Goal: Leave review/rating

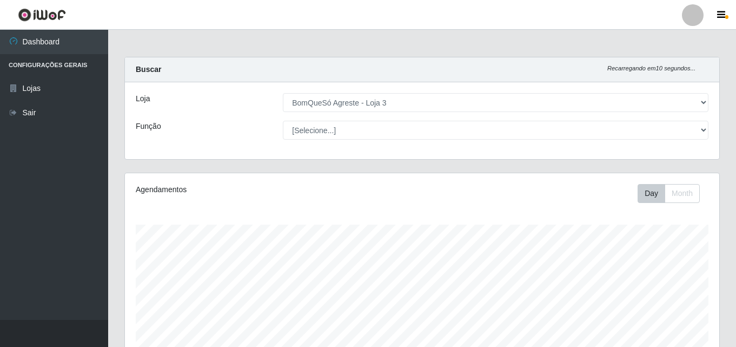
select select "215"
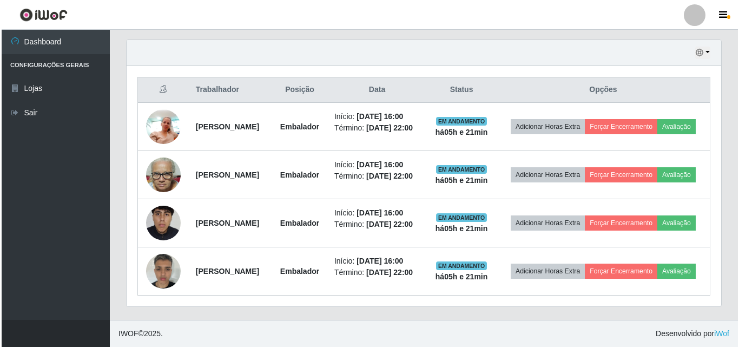
scroll to position [225, 595]
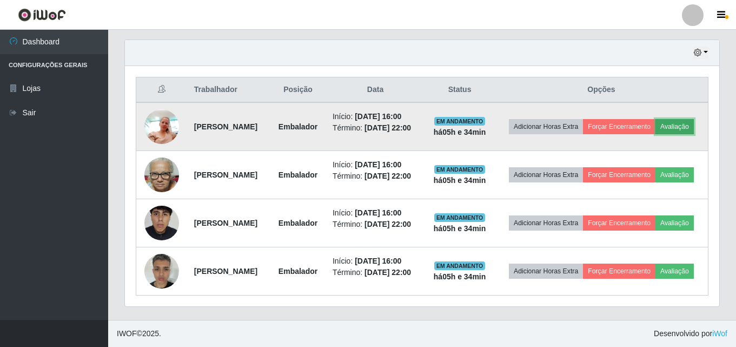
click at [656, 128] on button "Avaliação" at bounding box center [675, 126] width 38 height 15
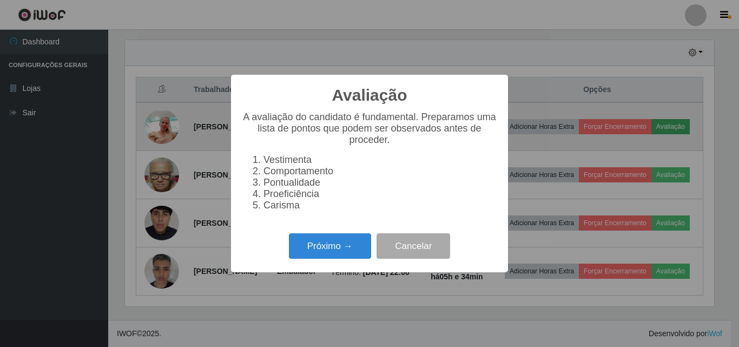
scroll to position [225, 589]
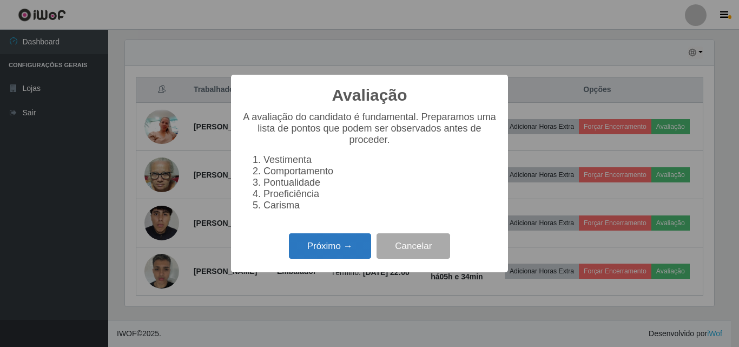
click at [335, 251] on button "Próximo →" at bounding box center [330, 245] width 82 height 25
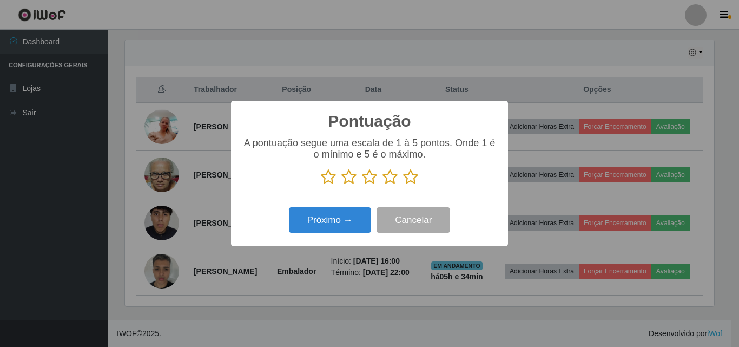
click at [410, 179] on icon at bounding box center [410, 177] width 15 height 16
click at [403, 185] on input "radio" at bounding box center [403, 185] width 0 height 0
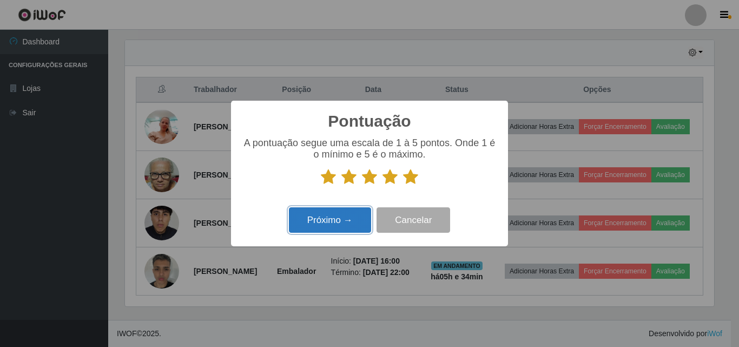
click at [339, 227] on button "Próximo →" at bounding box center [330, 219] width 82 height 25
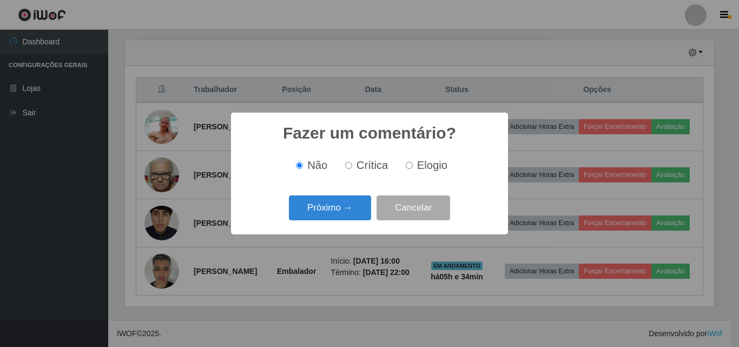
click at [418, 169] on span "Elogio" at bounding box center [432, 165] width 30 height 12
click at [413, 169] on input "Elogio" at bounding box center [409, 165] width 7 height 7
radio input "true"
click at [356, 200] on button "Próximo →" at bounding box center [330, 207] width 82 height 25
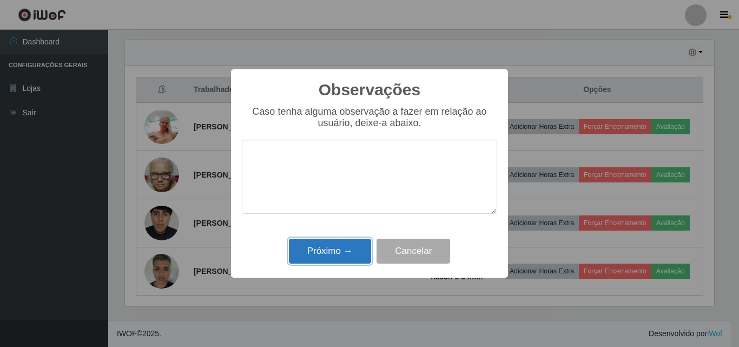
click at [333, 251] on button "Próximo →" at bounding box center [330, 251] width 82 height 25
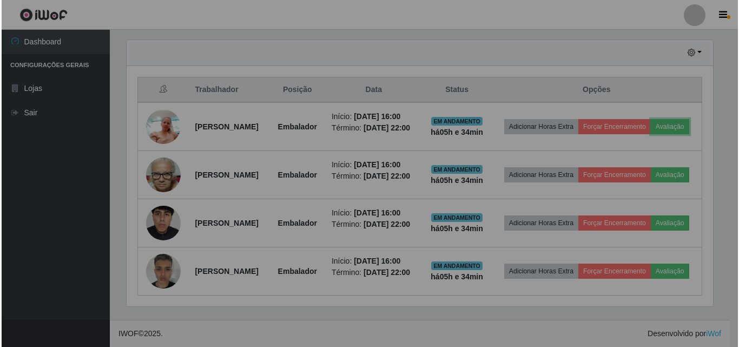
scroll to position [225, 595]
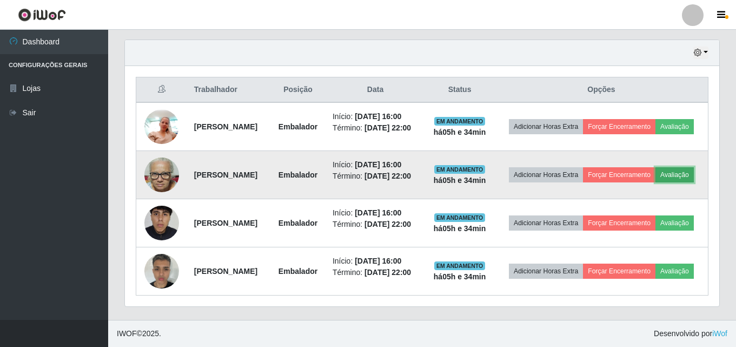
click at [656, 182] on button "Avaliação" at bounding box center [675, 174] width 38 height 15
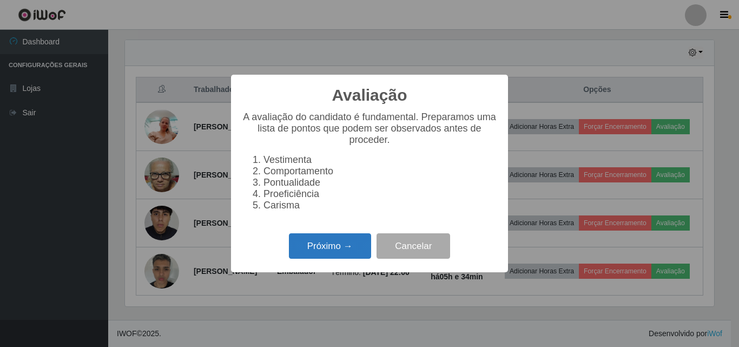
click at [361, 258] on button "Próximo →" at bounding box center [330, 245] width 82 height 25
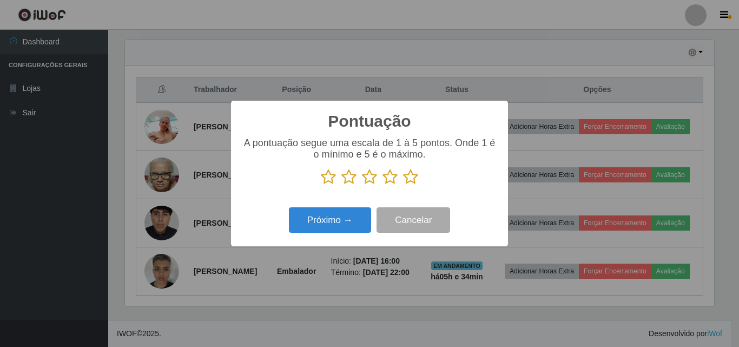
click at [392, 180] on icon at bounding box center [390, 177] width 15 height 16
click at [383, 185] on input "radio" at bounding box center [383, 185] width 0 height 0
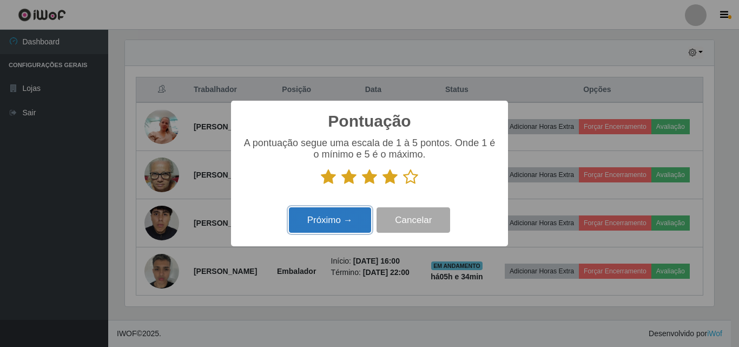
click at [339, 218] on button "Próximo →" at bounding box center [330, 219] width 82 height 25
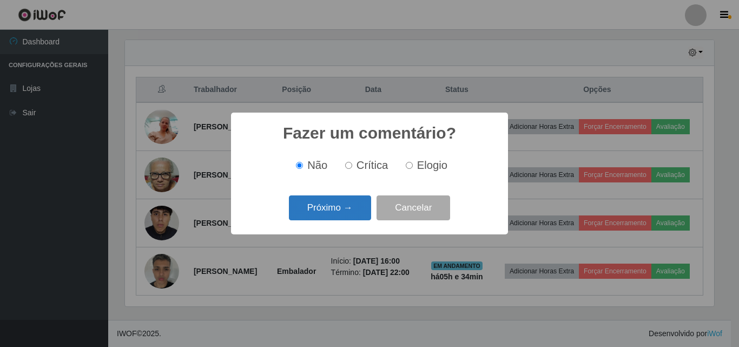
click at [343, 212] on button "Próximo →" at bounding box center [330, 207] width 82 height 25
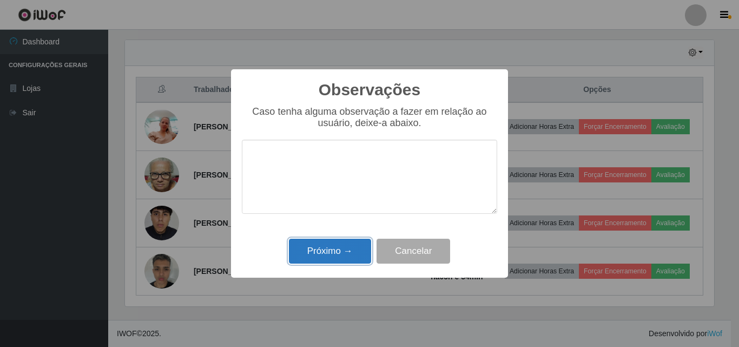
click at [334, 245] on button "Próximo →" at bounding box center [330, 251] width 82 height 25
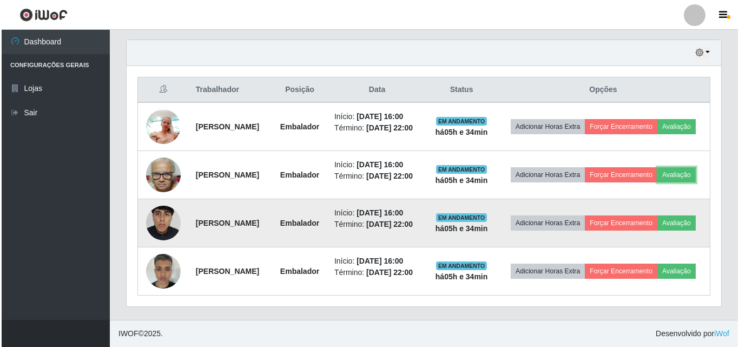
scroll to position [225, 595]
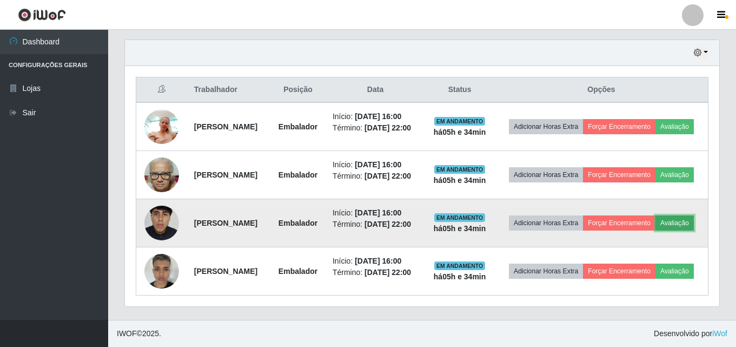
click at [656, 231] on button "Avaliação" at bounding box center [675, 222] width 38 height 15
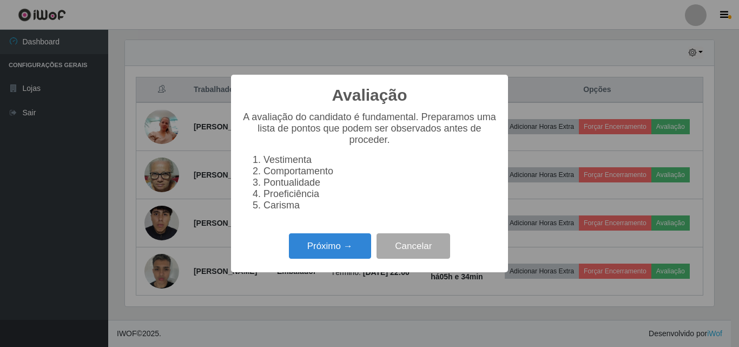
scroll to position [225, 589]
click at [324, 259] on button "Próximo →" at bounding box center [330, 245] width 82 height 25
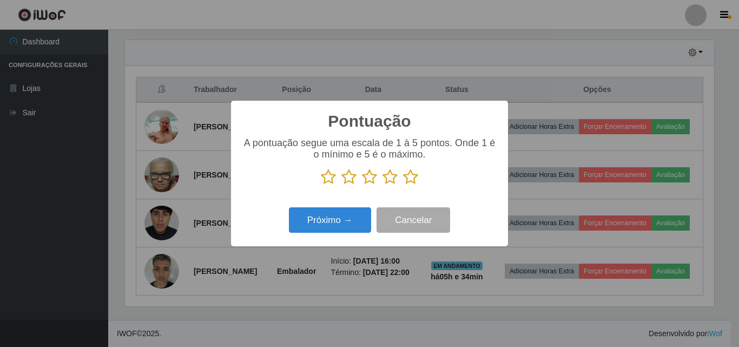
click at [412, 182] on icon at bounding box center [410, 177] width 15 height 16
click at [403, 185] on input "radio" at bounding box center [403, 185] width 0 height 0
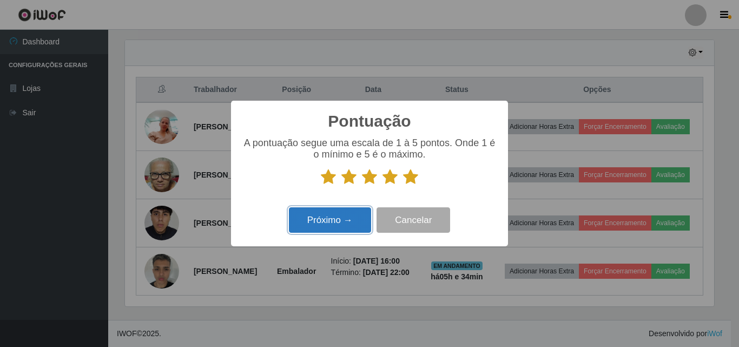
click at [335, 231] on button "Próximo →" at bounding box center [330, 219] width 82 height 25
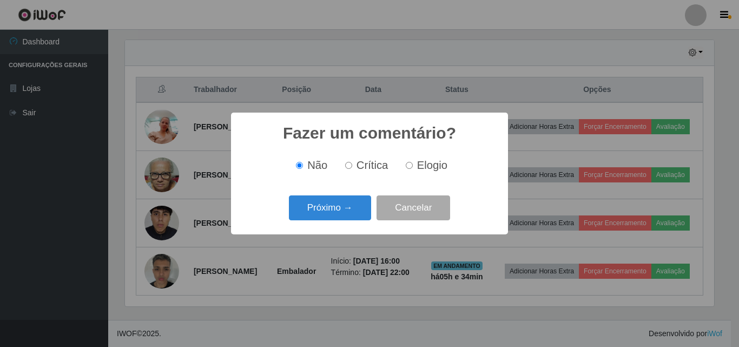
click at [427, 167] on span "Elogio" at bounding box center [432, 165] width 30 height 12
click at [413, 167] on input "Elogio" at bounding box center [409, 165] width 7 height 7
radio input "true"
click at [359, 210] on button "Próximo →" at bounding box center [330, 207] width 82 height 25
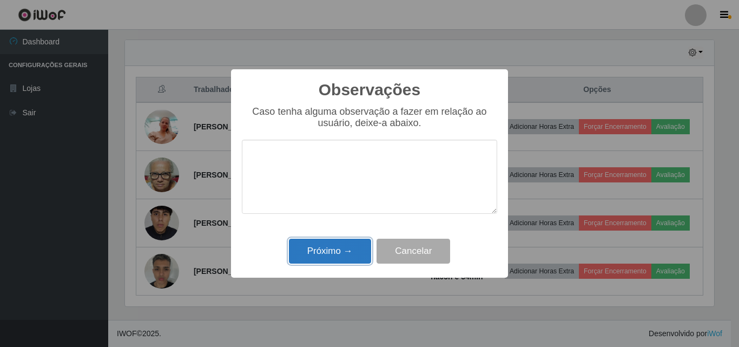
click at [350, 249] on button "Próximo →" at bounding box center [330, 251] width 82 height 25
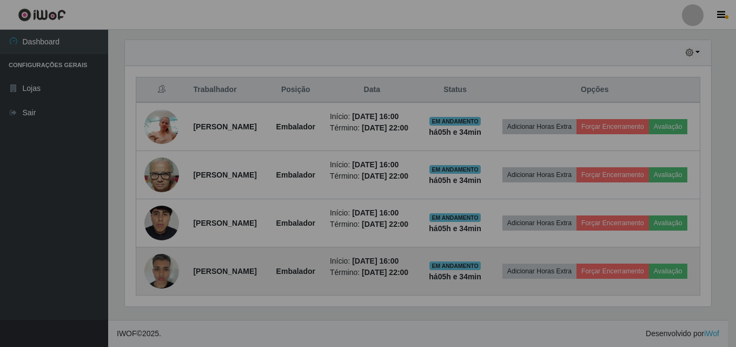
scroll to position [225, 595]
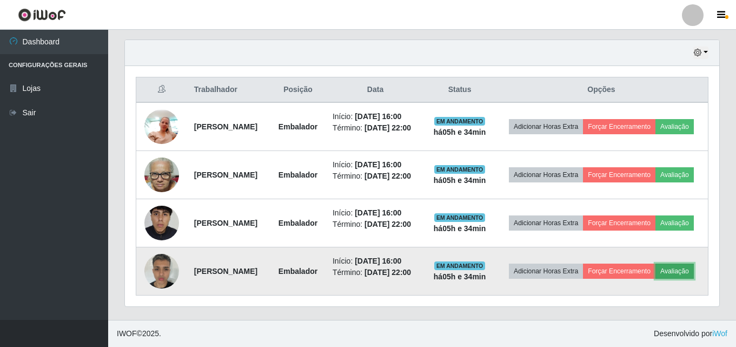
click at [656, 279] on button "Avaliação" at bounding box center [675, 271] width 38 height 15
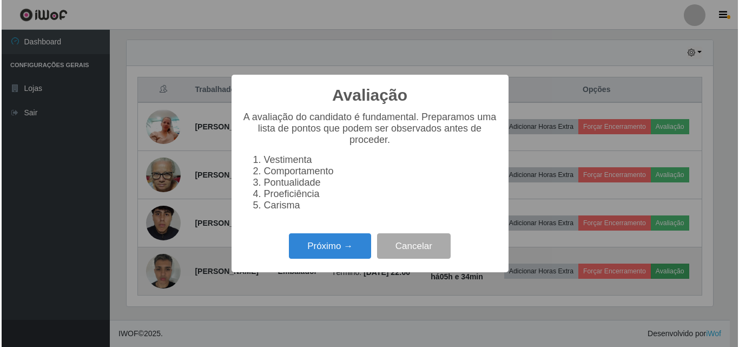
scroll to position [225, 589]
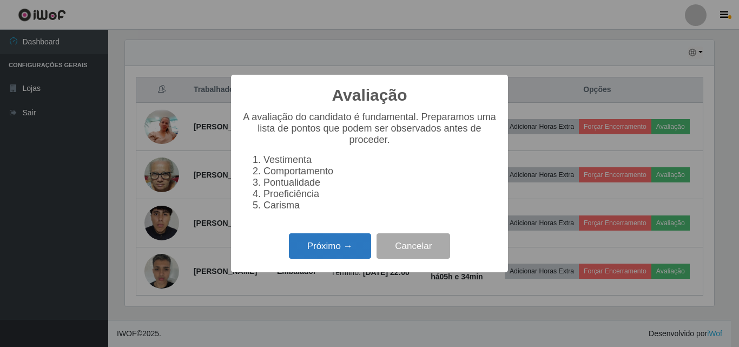
click at [312, 253] on button "Próximo →" at bounding box center [330, 245] width 82 height 25
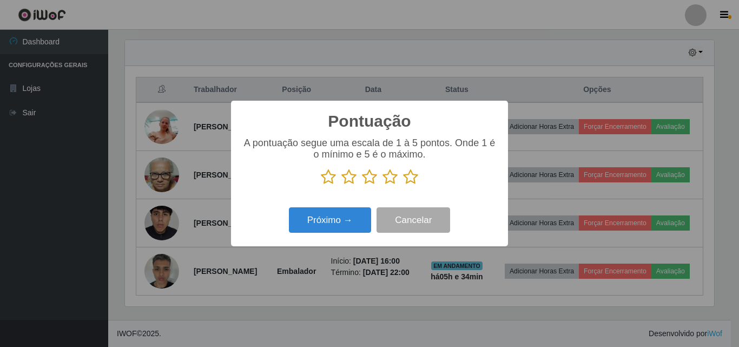
click at [411, 181] on icon at bounding box center [410, 177] width 15 height 16
click at [403, 185] on input "radio" at bounding box center [403, 185] width 0 height 0
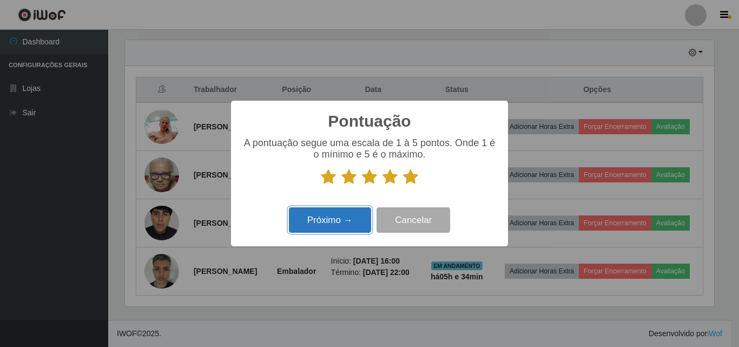
click at [340, 218] on button "Próximo →" at bounding box center [330, 219] width 82 height 25
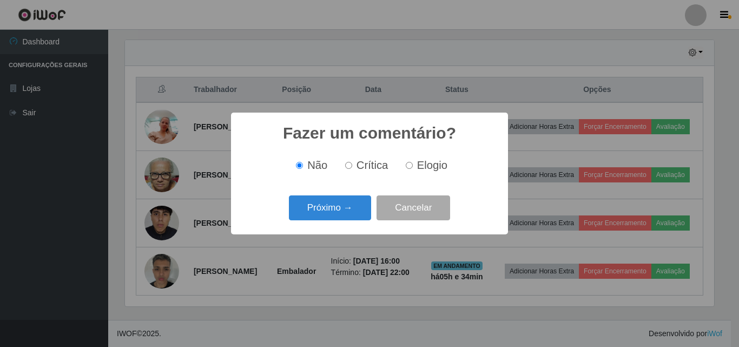
click at [406, 168] on input "Elogio" at bounding box center [409, 165] width 7 height 7
radio input "true"
click at [341, 205] on button "Próximo →" at bounding box center [330, 207] width 82 height 25
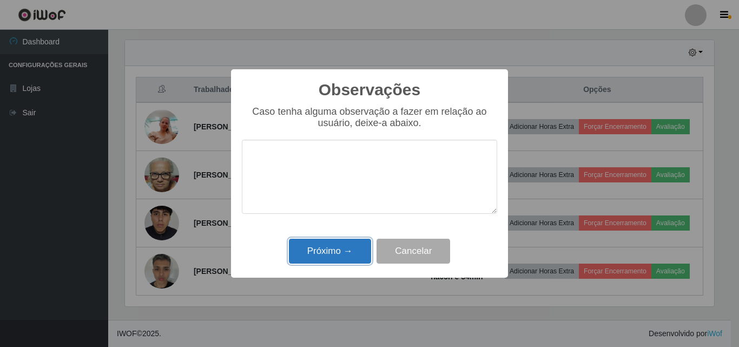
click at [335, 249] on button "Próximo →" at bounding box center [330, 251] width 82 height 25
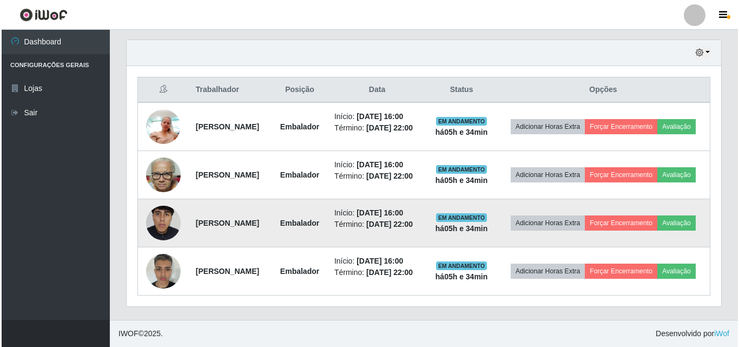
scroll to position [372, 0]
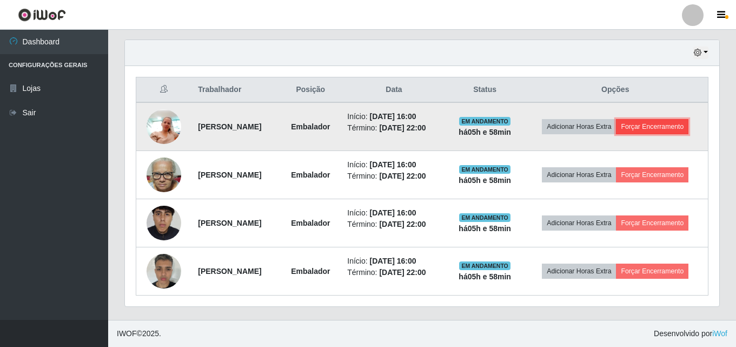
click at [658, 128] on button "Forçar Encerramento" at bounding box center [652, 126] width 73 height 15
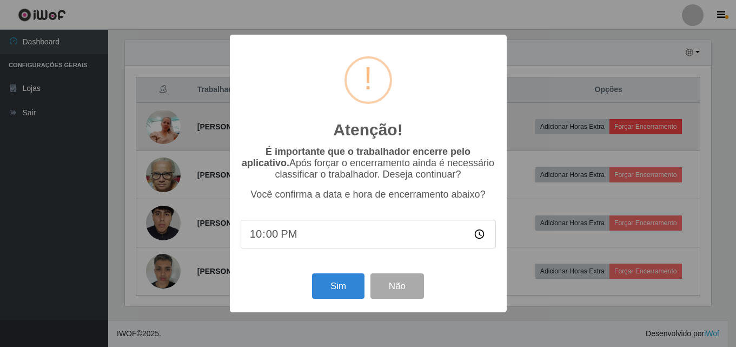
scroll to position [225, 589]
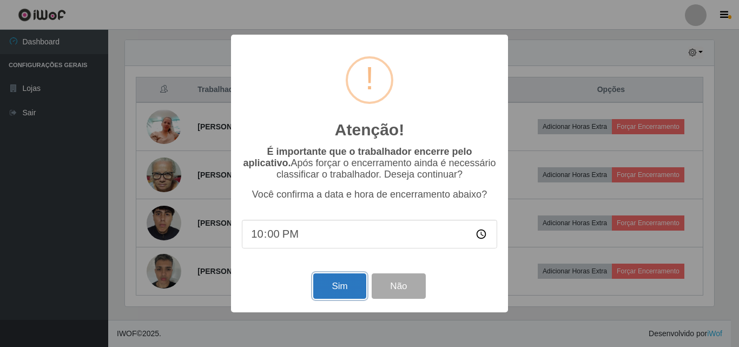
click at [347, 288] on button "Sim" at bounding box center [339, 285] width 52 height 25
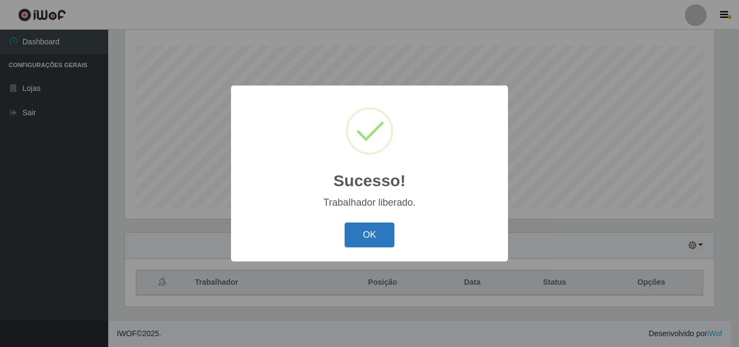
click at [377, 242] on button "OK" at bounding box center [370, 234] width 50 height 25
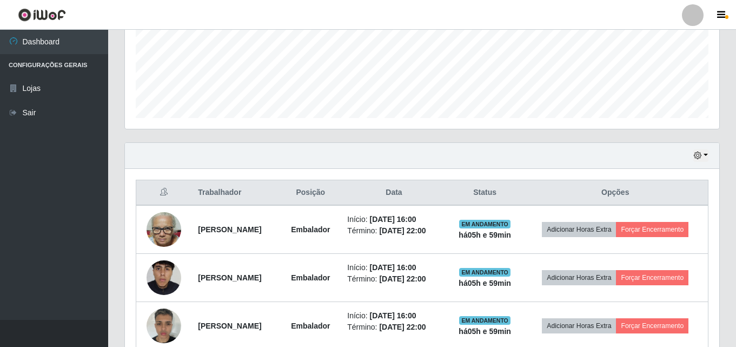
scroll to position [287, 0]
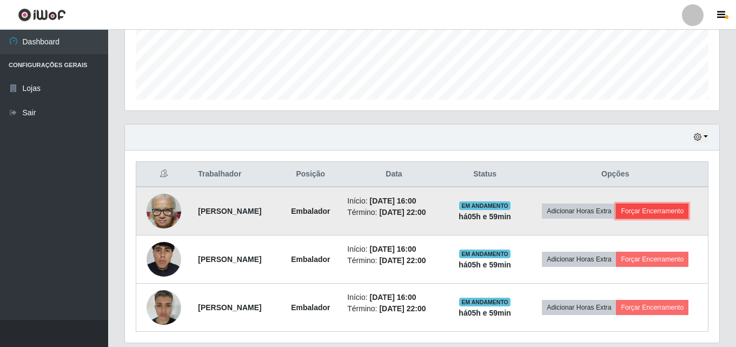
click at [654, 208] on button "Forçar Encerramento" at bounding box center [652, 210] width 73 height 15
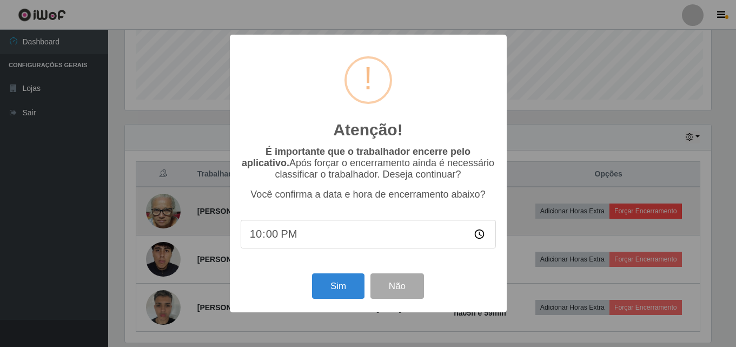
scroll to position [225, 589]
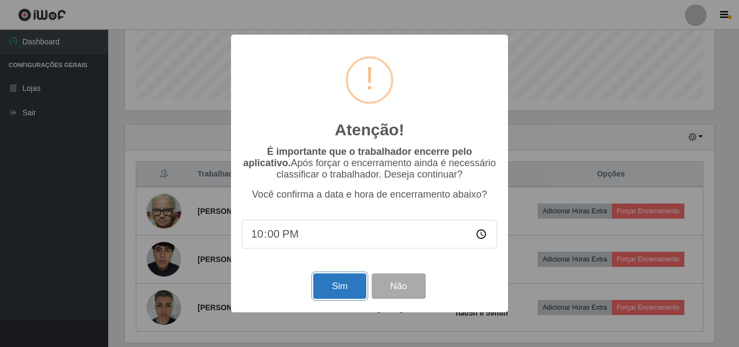
click at [327, 293] on button "Sim" at bounding box center [339, 285] width 52 height 25
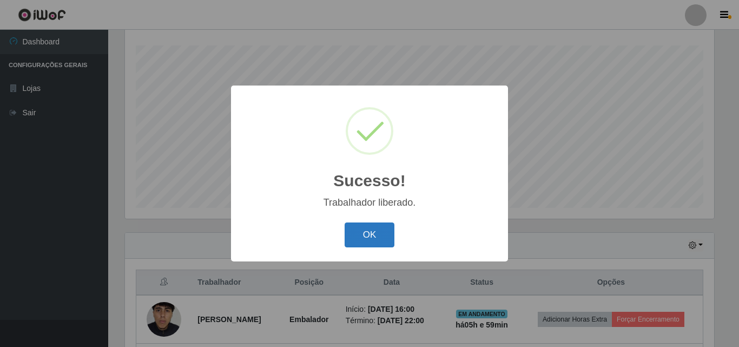
click at [364, 238] on button "OK" at bounding box center [370, 234] width 50 height 25
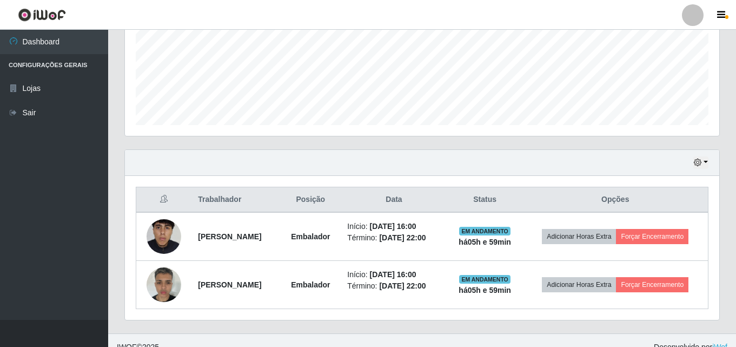
scroll to position [275, 0]
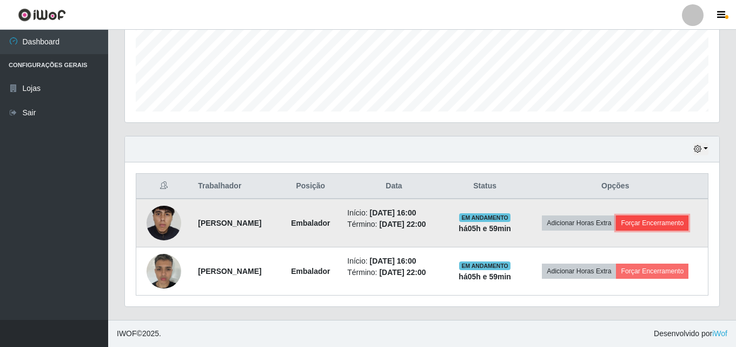
click at [660, 218] on button "Forçar Encerramento" at bounding box center [652, 222] width 73 height 15
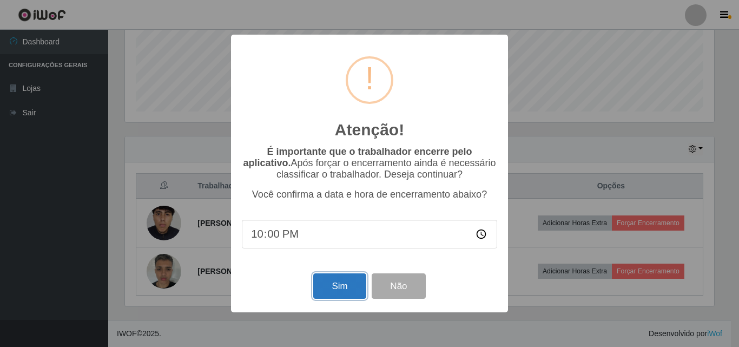
click at [335, 285] on button "Sim" at bounding box center [339, 285] width 52 height 25
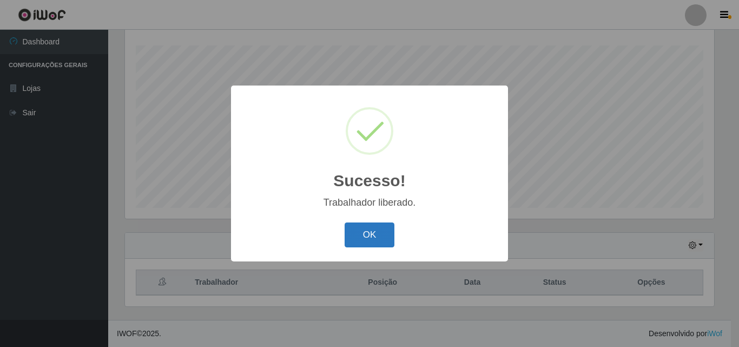
click at [378, 235] on button "OK" at bounding box center [370, 234] width 50 height 25
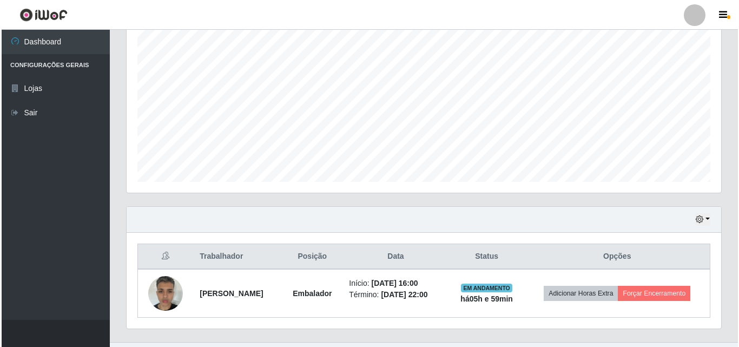
scroll to position [227, 0]
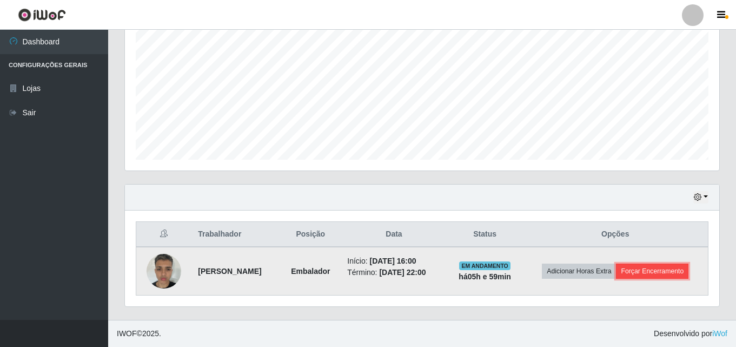
click at [669, 268] on button "Forçar Encerramento" at bounding box center [652, 271] width 73 height 15
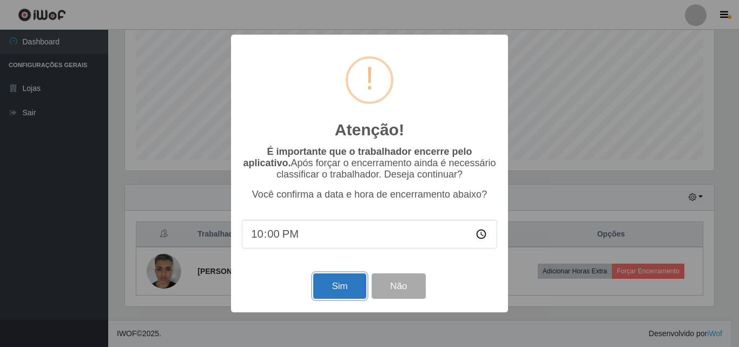
click at [337, 288] on button "Sim" at bounding box center [339, 285] width 52 height 25
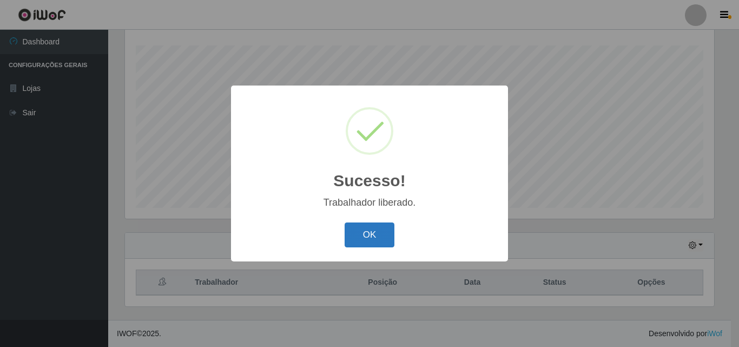
click at [374, 228] on button "OK" at bounding box center [370, 234] width 50 height 25
